Goal: Find specific page/section: Find specific page/section

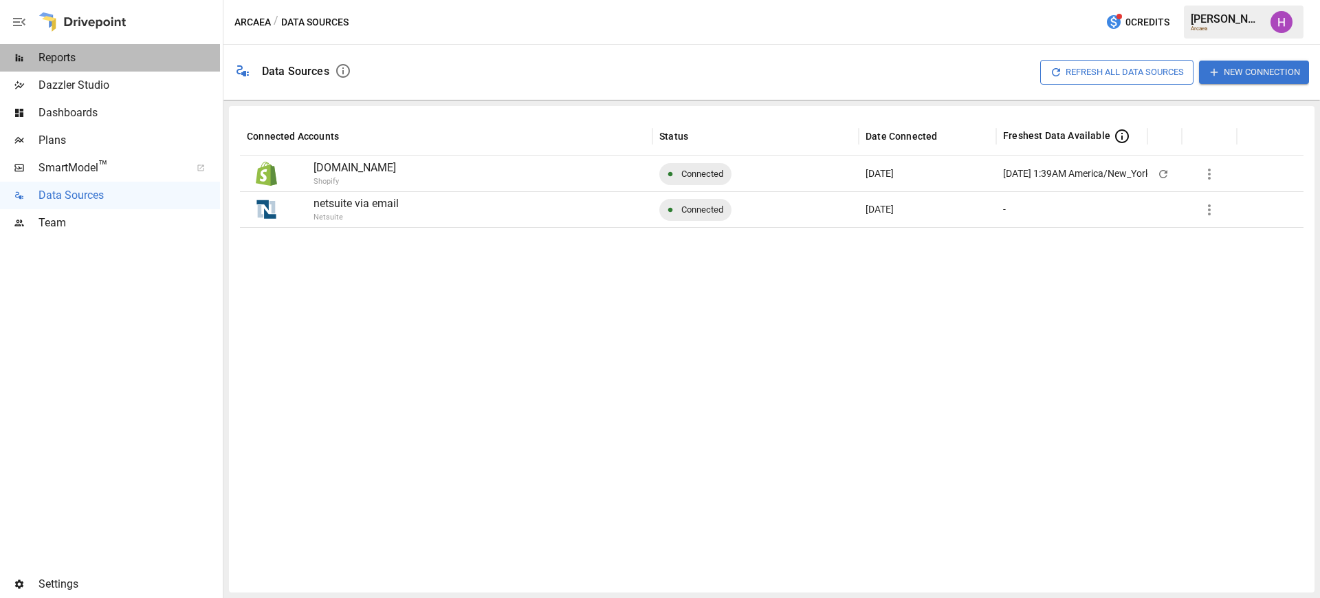
click at [58, 56] on span "Reports" at bounding box center [130, 58] width 182 height 17
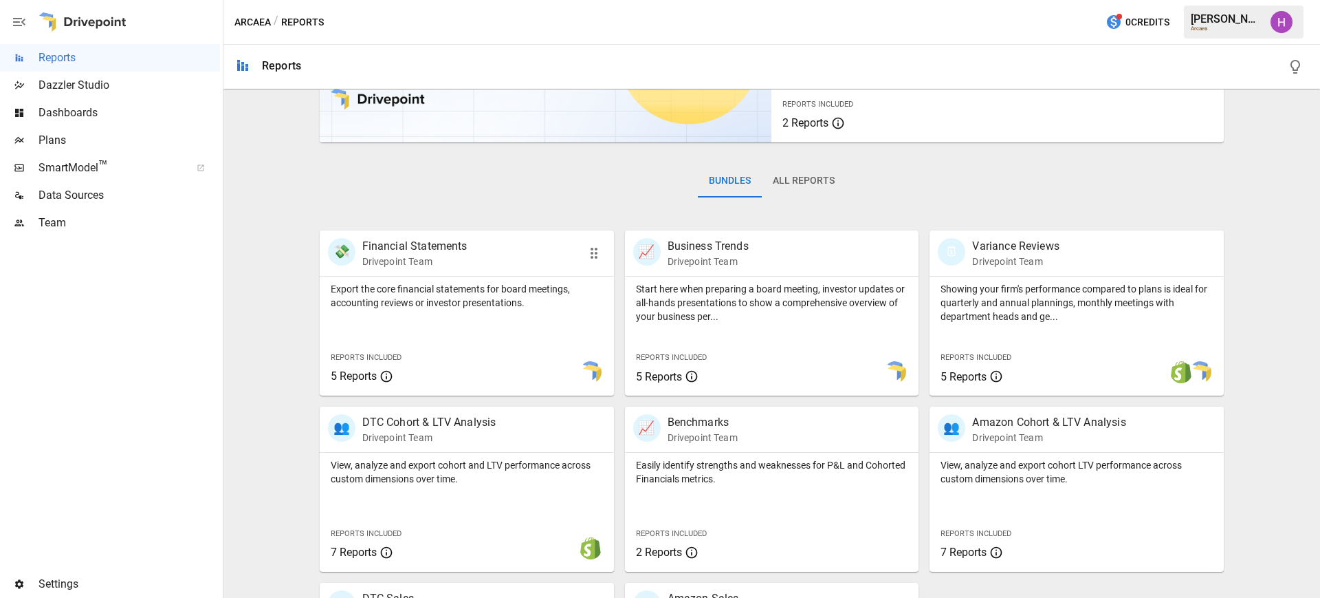
scroll to position [292, 0]
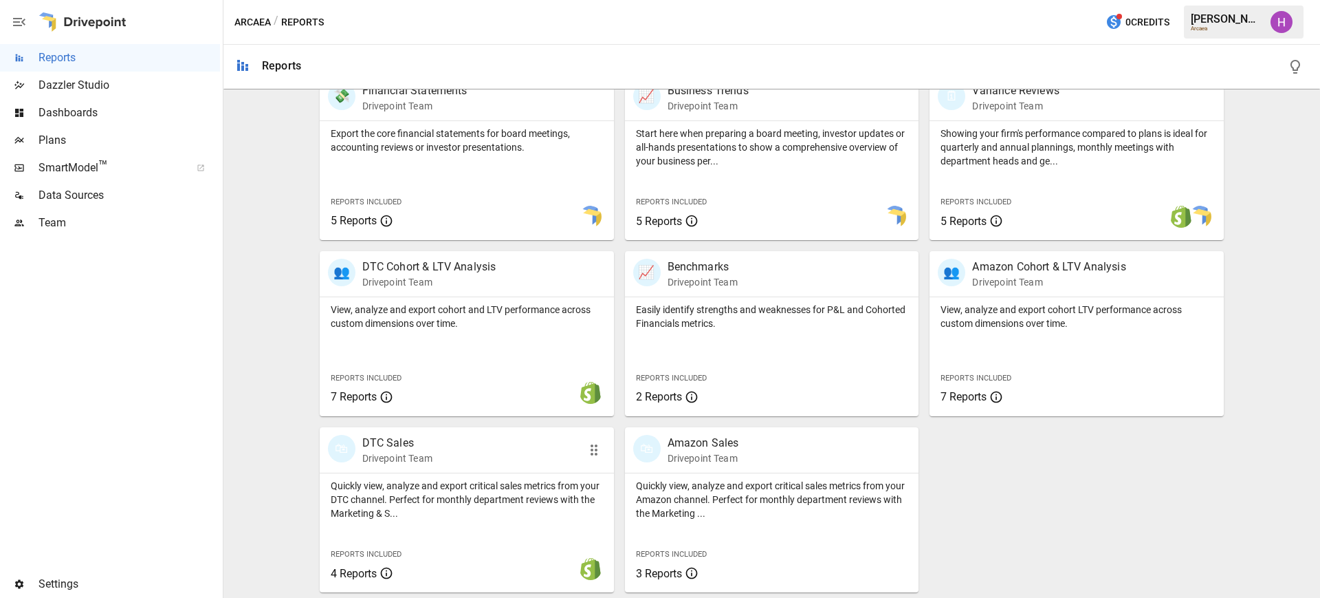
click at [415, 440] on p "DTC Sales" at bounding box center [397, 443] width 70 height 17
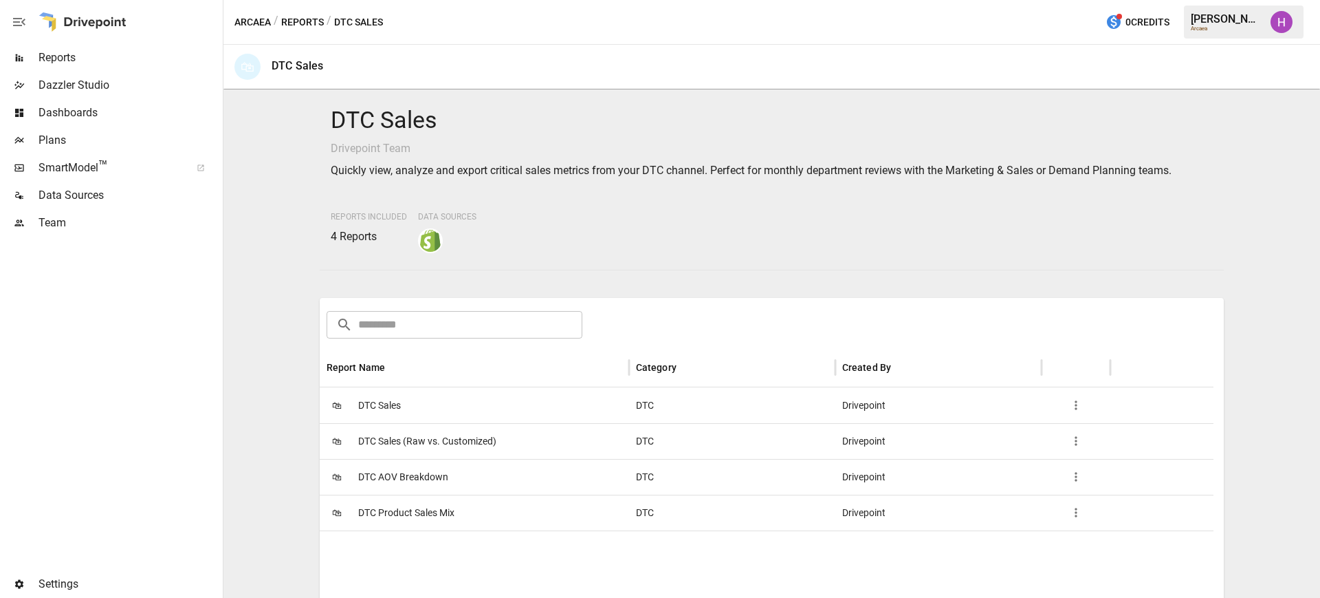
click at [382, 404] on span "DTC Sales" at bounding box center [379, 405] width 43 height 35
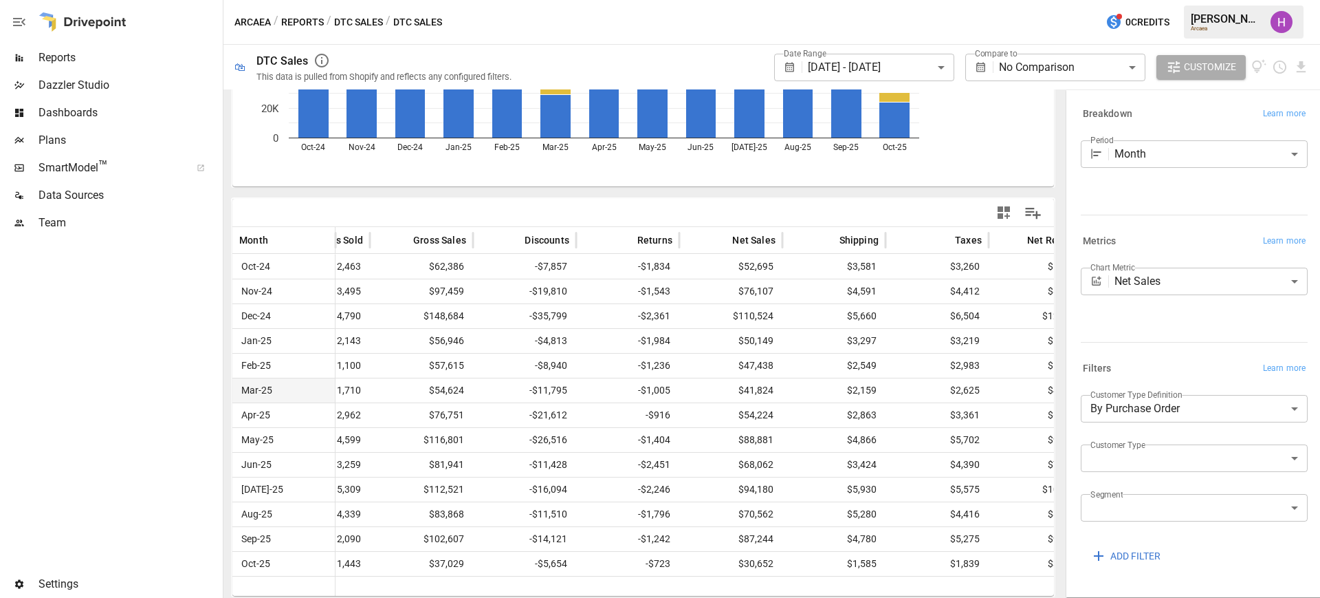
scroll to position [0, 223]
